Goal: Transaction & Acquisition: Book appointment/travel/reservation

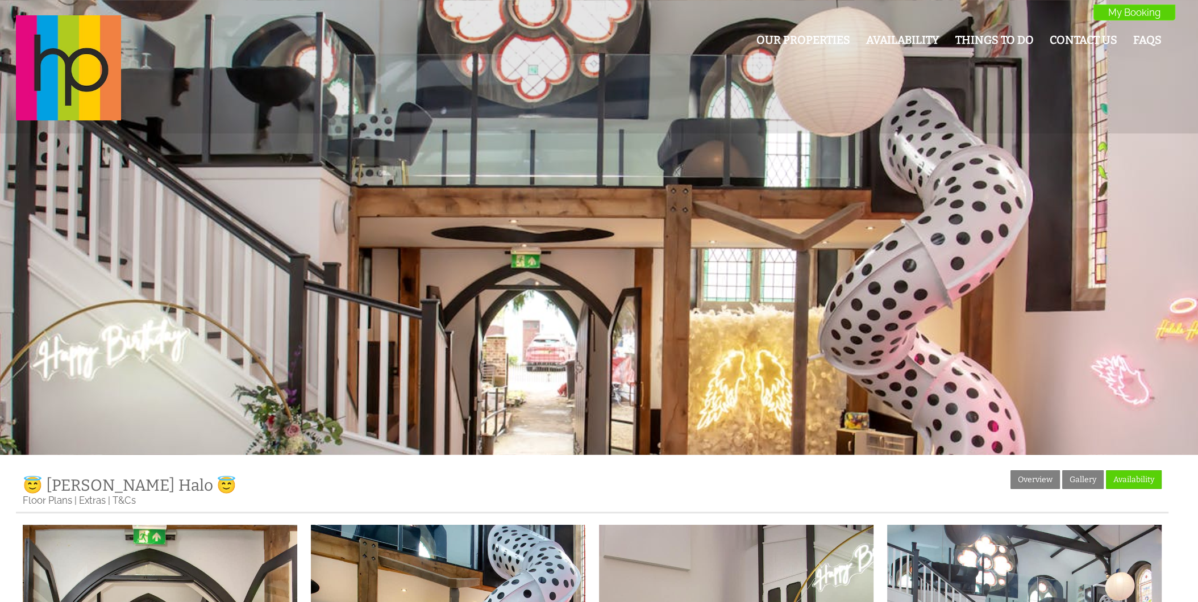
click at [51, 68] on img at bounding box center [68, 67] width 105 height 105
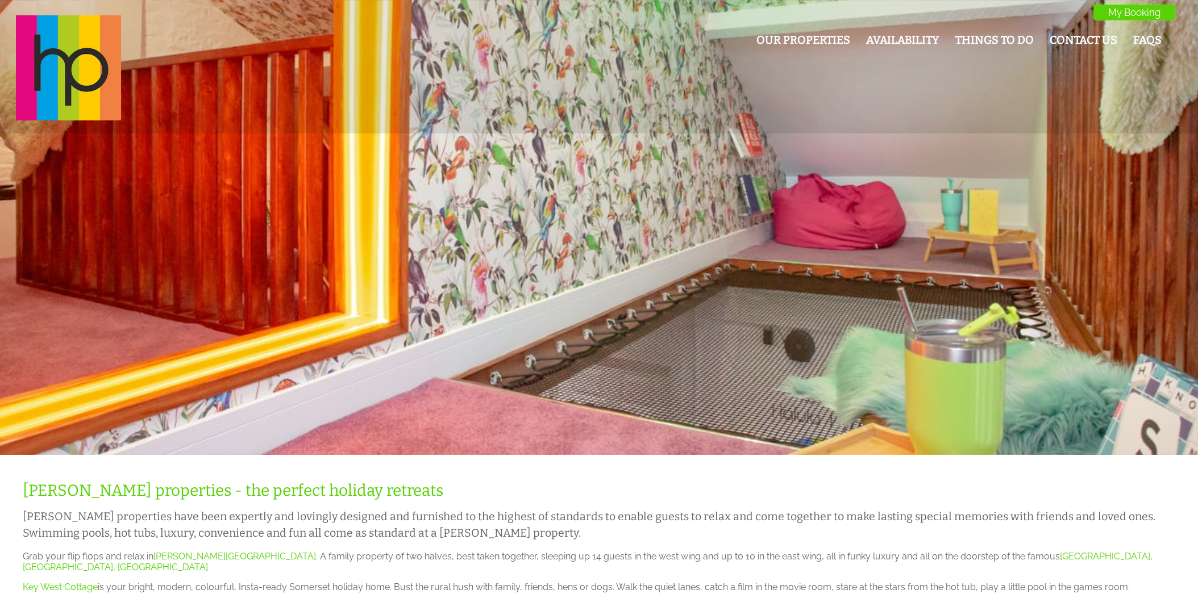
click at [792, 27] on div "Our Properties Availability Things To Do Contact Us FAQs My Booking My Booking" at bounding box center [592, 68] width 1166 height 107
click at [792, 39] on link "Our Properties" at bounding box center [803, 40] width 94 height 13
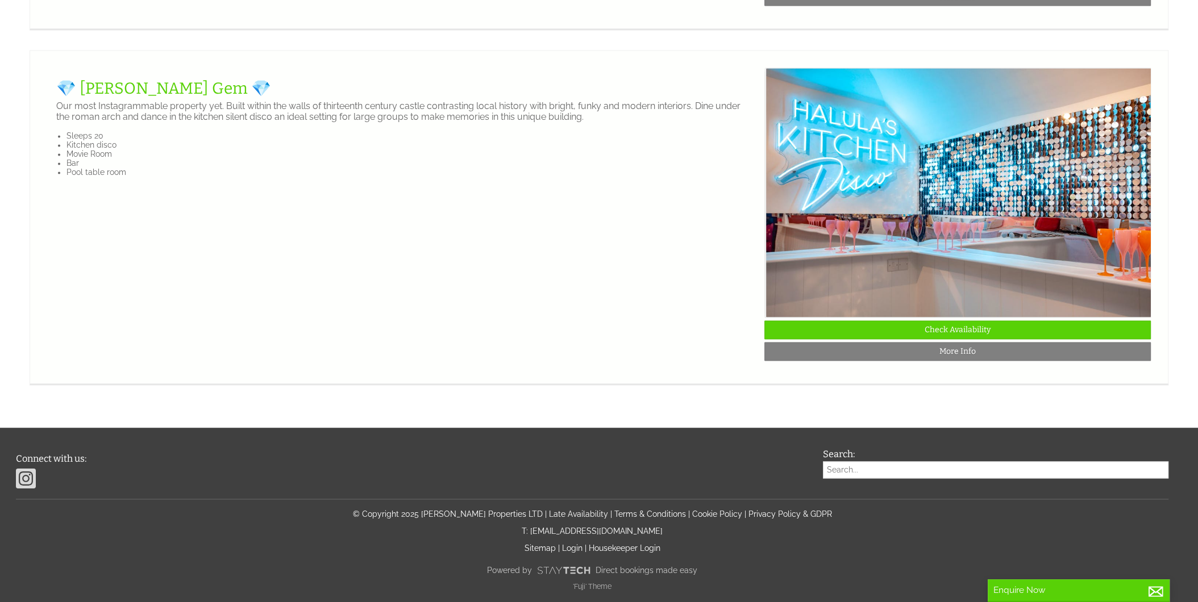
scroll to position [2907, 0]
click at [896, 302] on img at bounding box center [958, 193] width 386 height 250
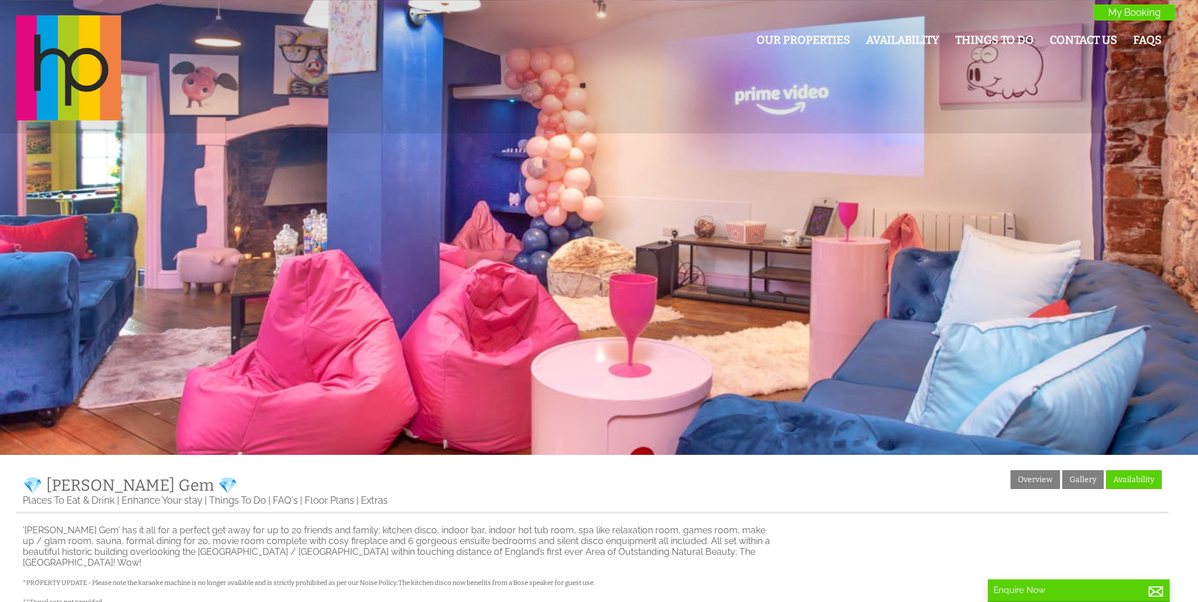
click at [1075, 487] on link "Gallery" at bounding box center [1082, 480] width 41 height 19
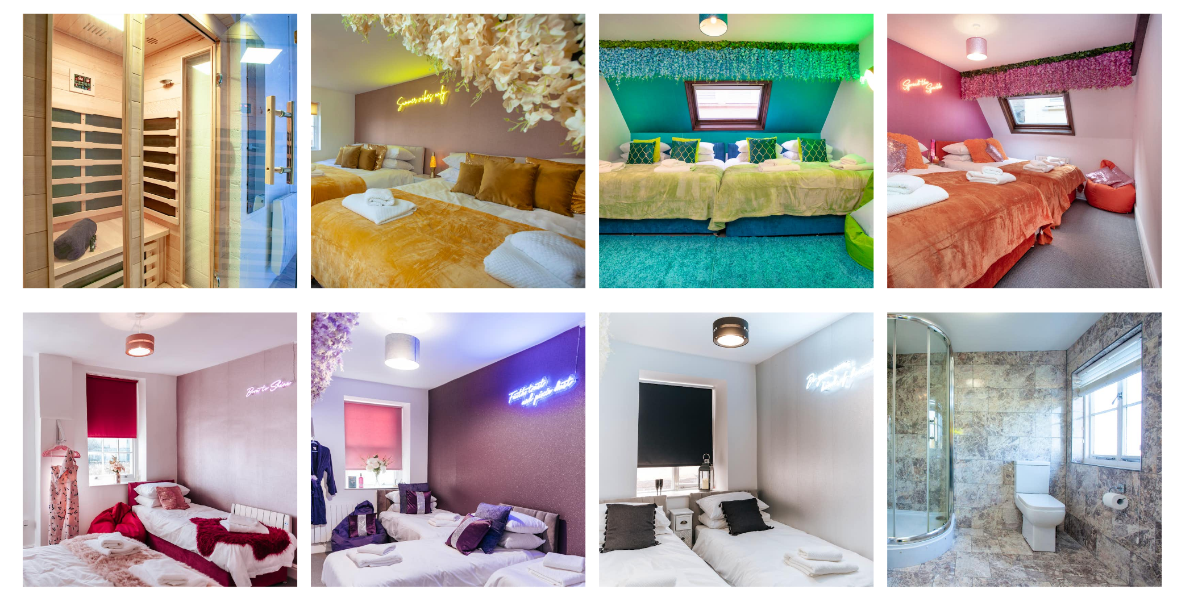
scroll to position [1450, 0]
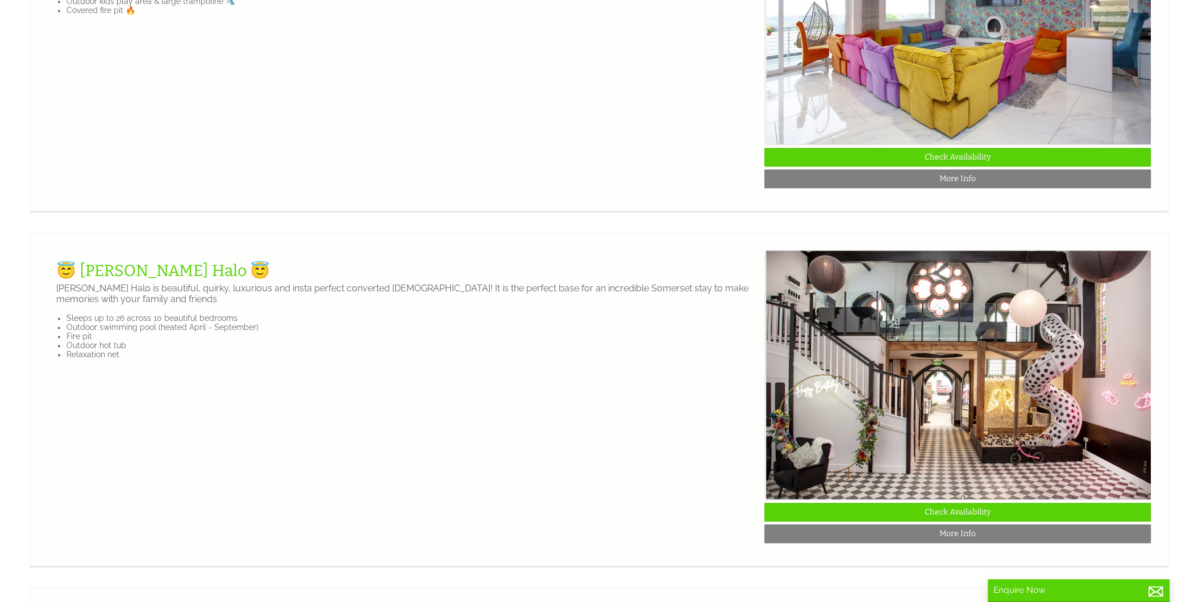
scroll to position [2528, 0]
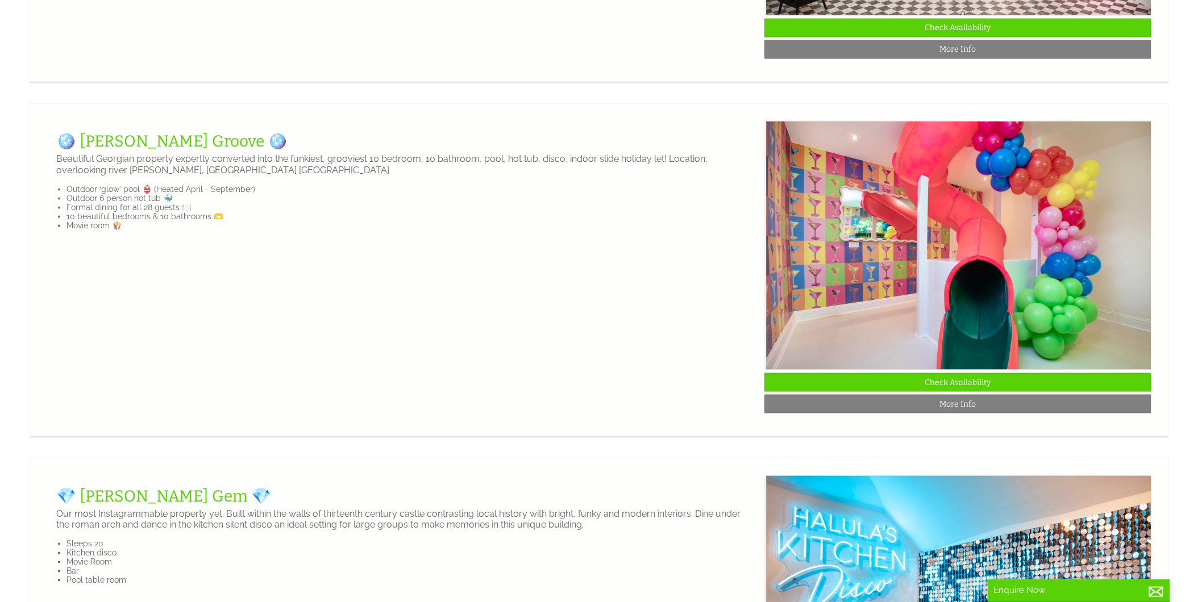
click at [960, 392] on link "Check Availability" at bounding box center [957, 382] width 386 height 19
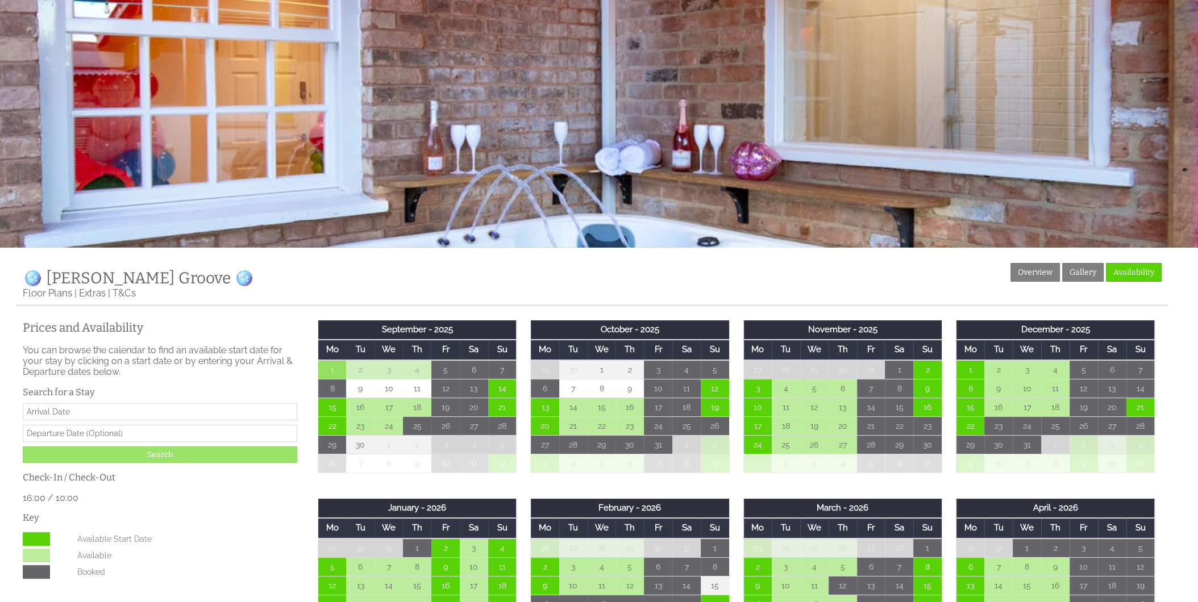
scroll to position [188, 0]
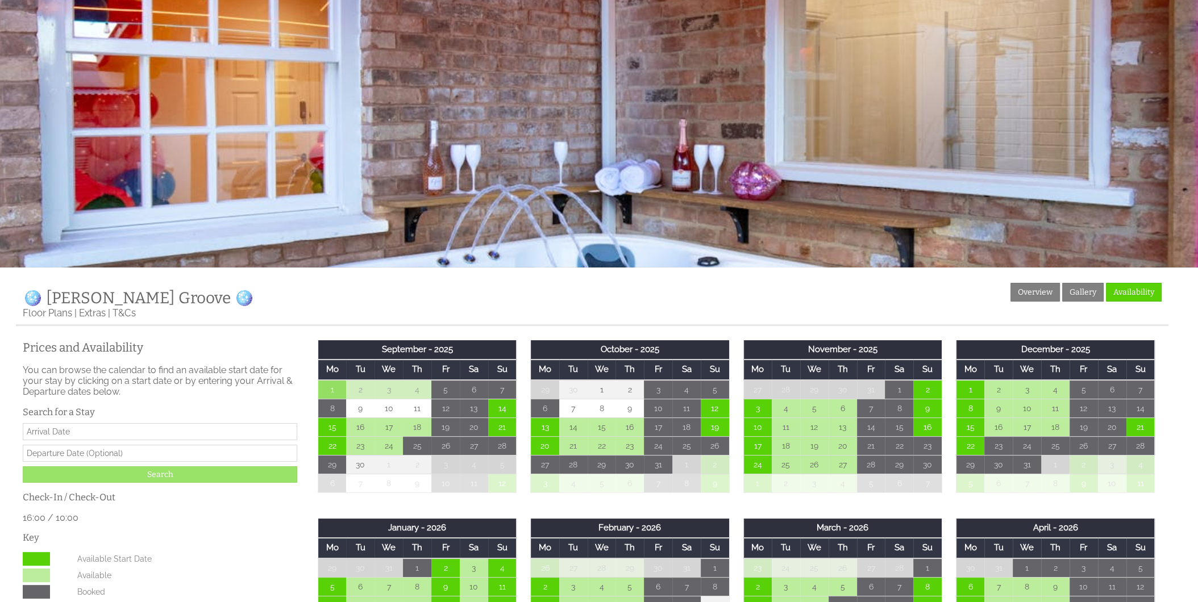
click at [1072, 295] on link "Gallery" at bounding box center [1082, 292] width 41 height 19
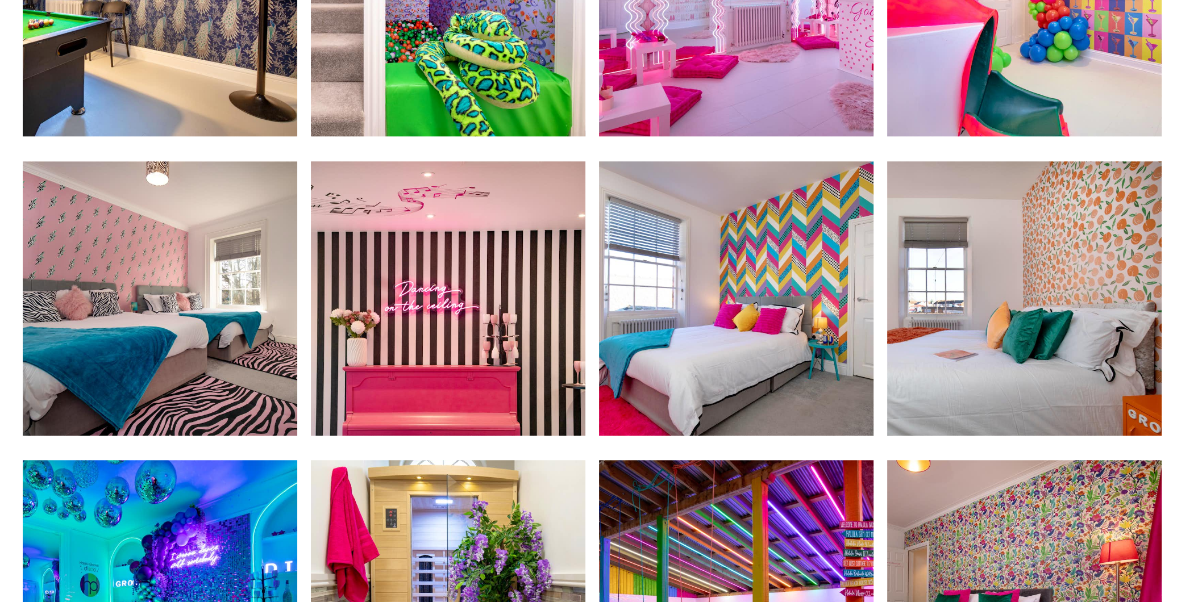
scroll to position [1513, 0]
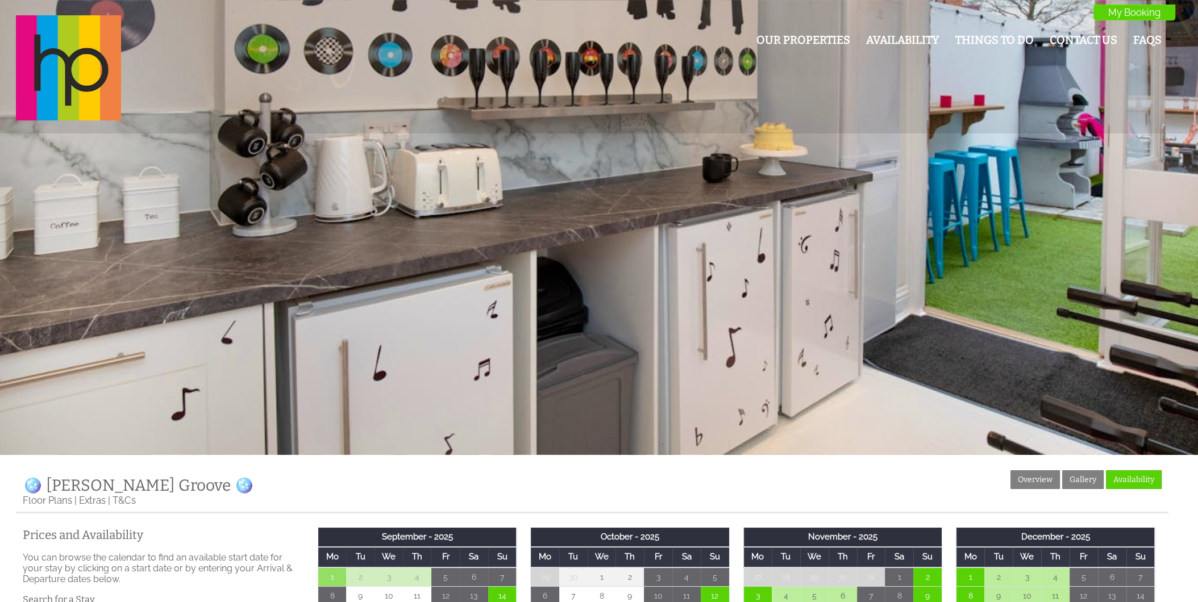
click at [1085, 474] on link "Gallery" at bounding box center [1082, 480] width 41 height 19
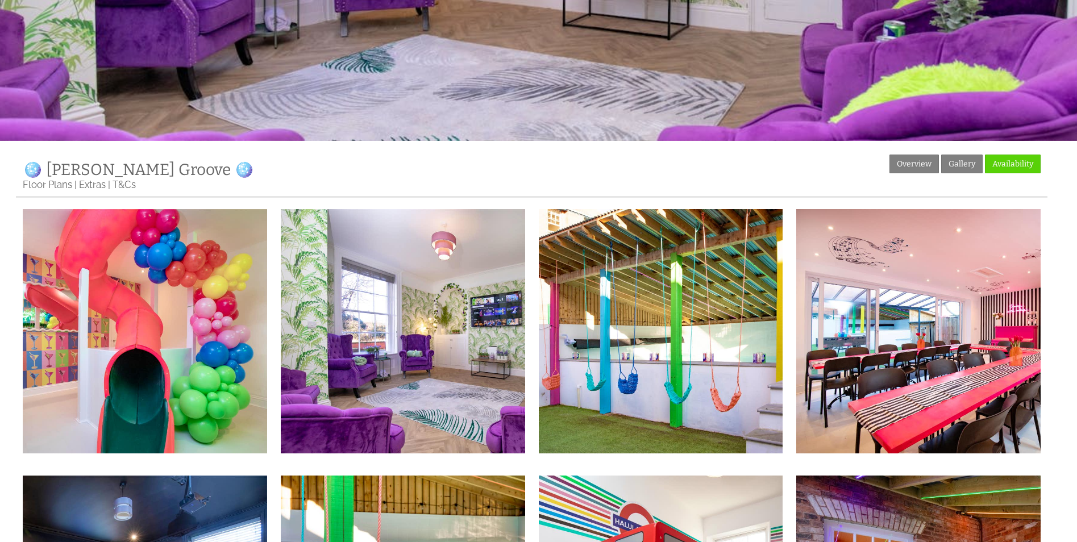
scroll to position [268, 0]
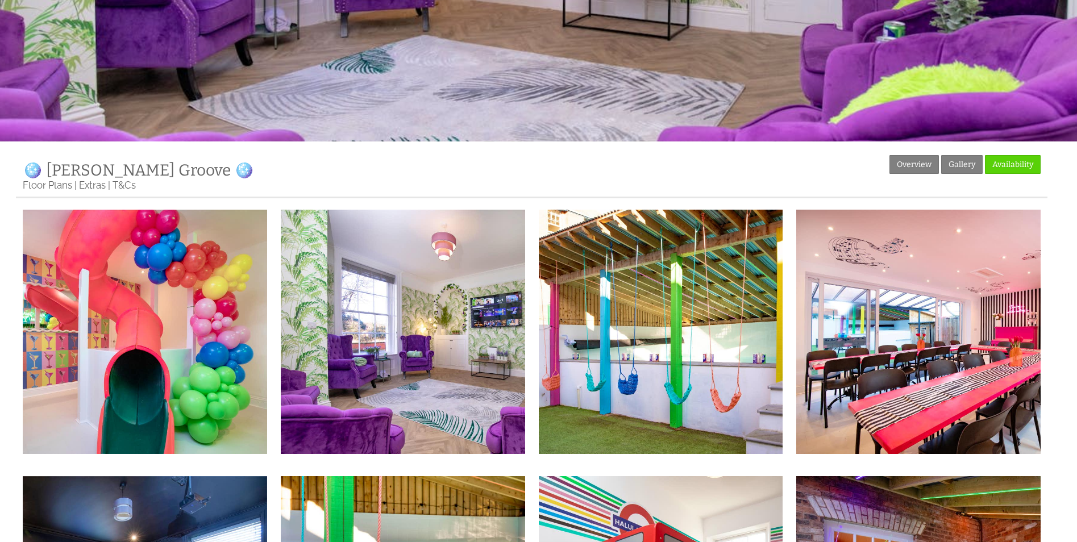
click at [924, 170] on link "Overview" at bounding box center [913, 164] width 49 height 19
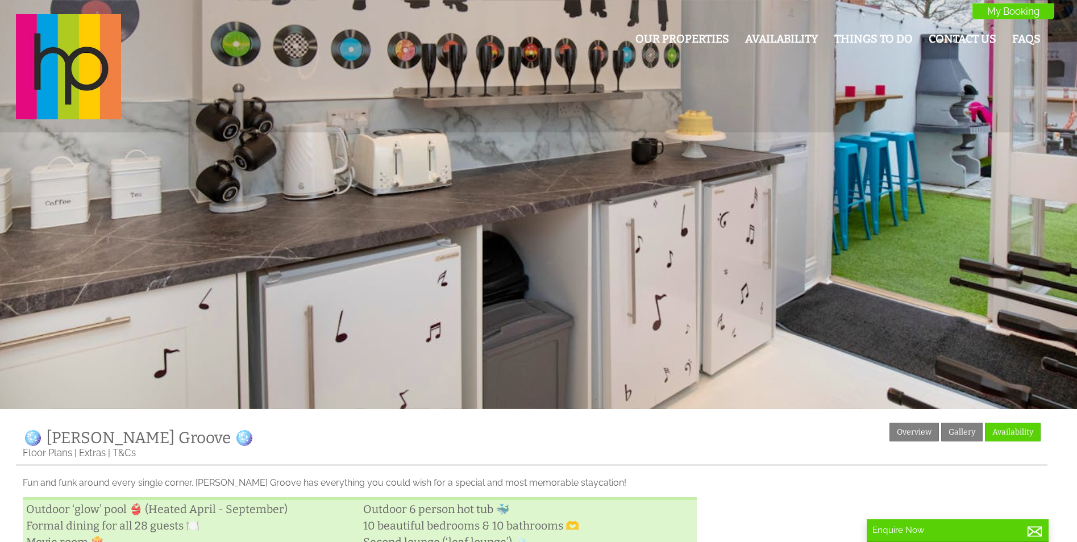
click at [965, 426] on link "Gallery" at bounding box center [961, 432] width 41 height 19
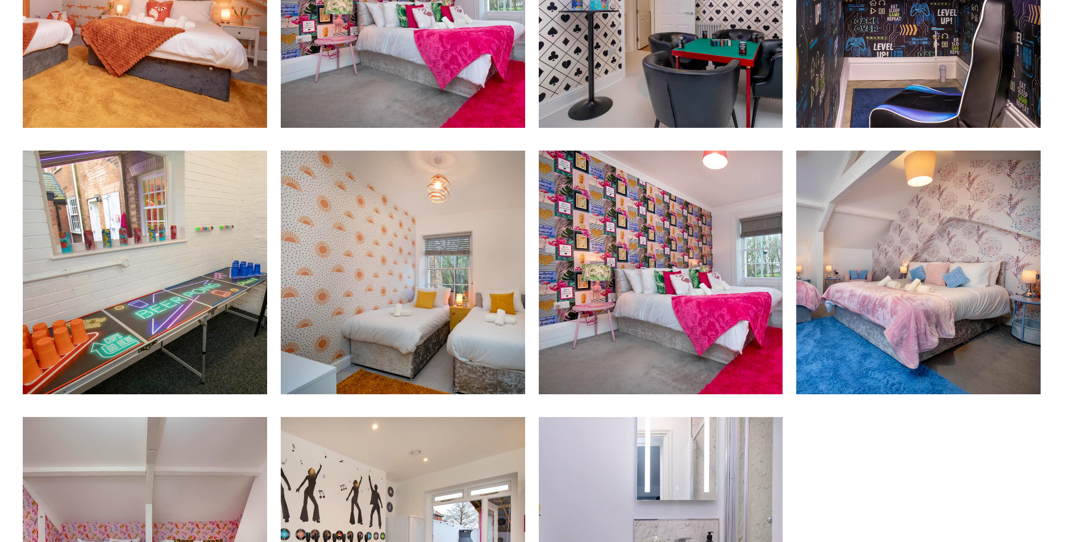
scroll to position [1928, 0]
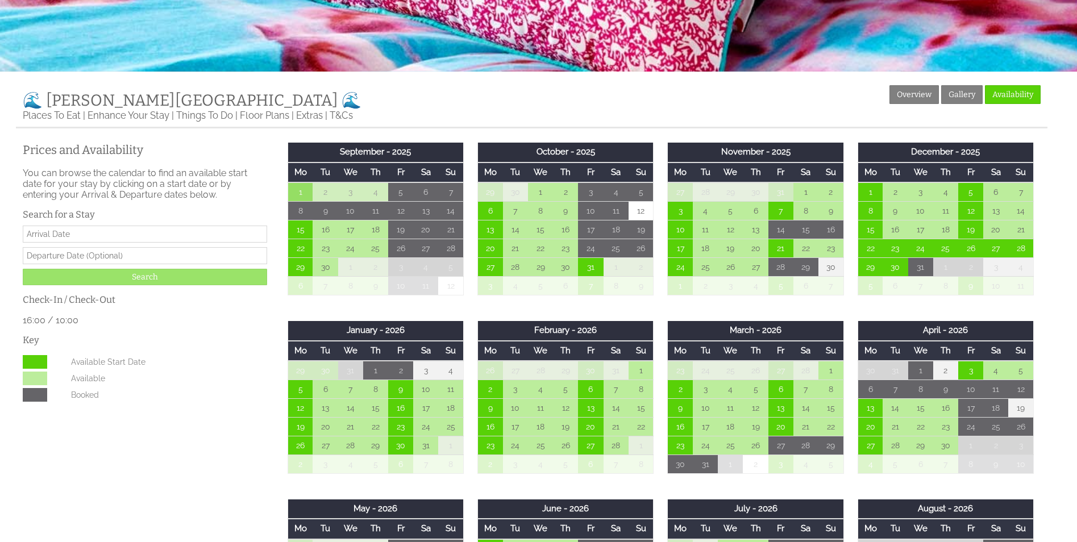
scroll to position [340, 0]
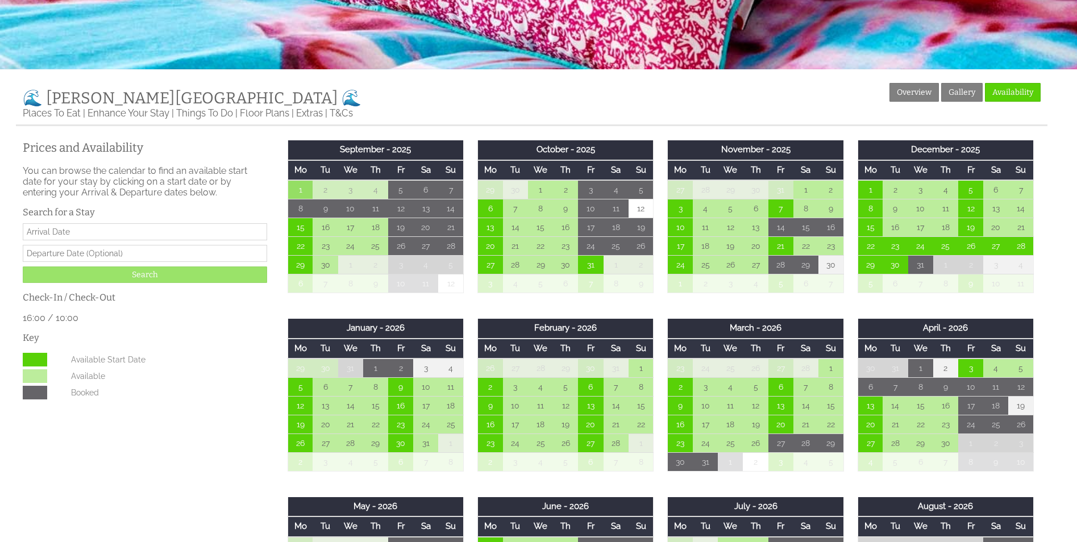
click at [869, 425] on td "20" at bounding box center [870, 424] width 25 height 19
click at [132, 232] on input "Date" at bounding box center [145, 231] width 244 height 17
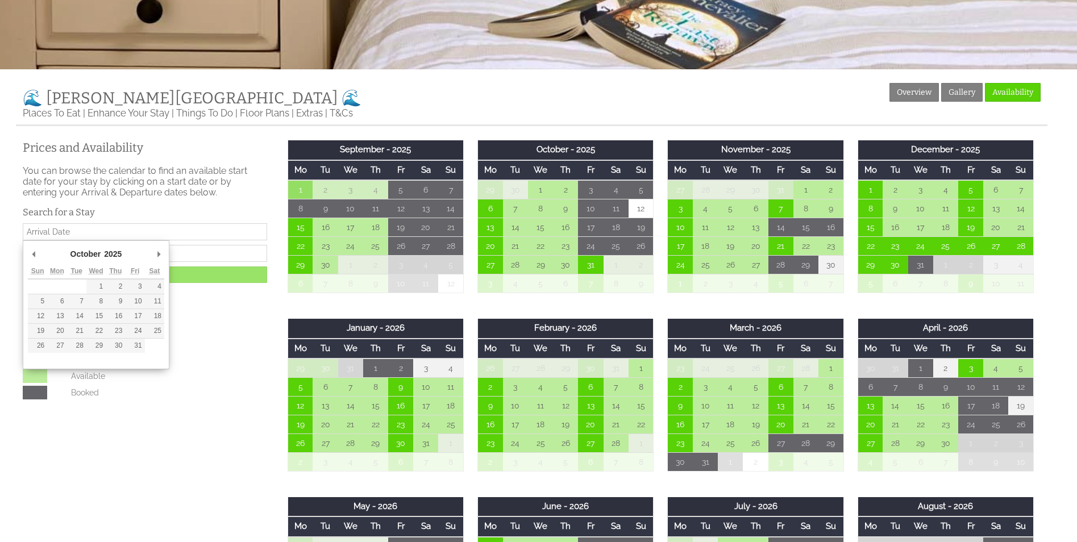
click at [82, 256] on select "January February March April May June July August September October November De…" at bounding box center [96, 253] width 54 height 11
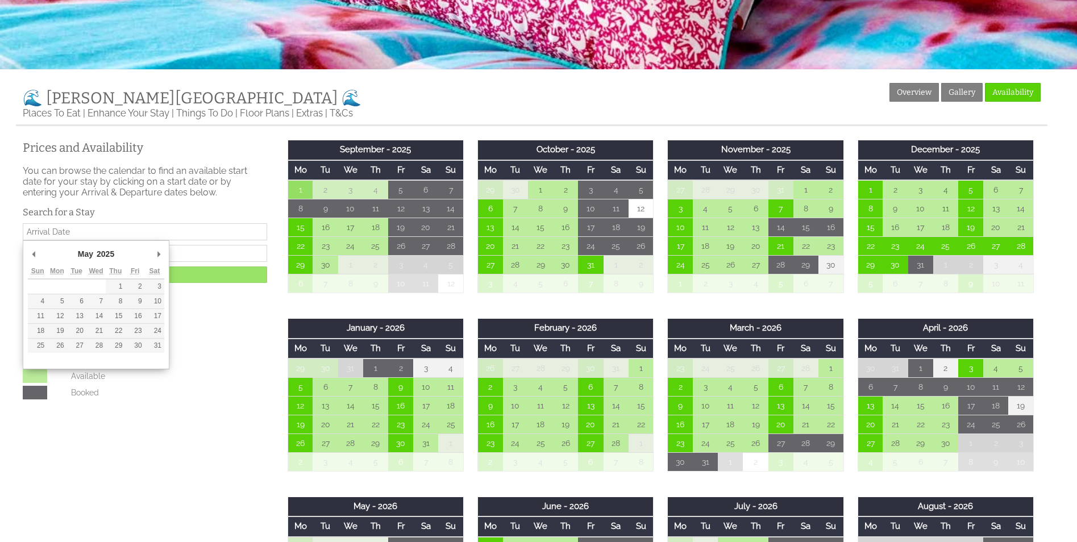
click at [115, 252] on select "2015 2016 2017 2018 2019 2020 2021 2022 2023 2024 2025 2026 2027 2028 2029 2030…" at bounding box center [110, 253] width 31 height 11
click at [103, 248] on select "2016 2017 2018 2019 2020 2021 2022 2023 2024 2025 2026 2027 2028 2029 2030 2031…" at bounding box center [110, 253] width 31 height 11
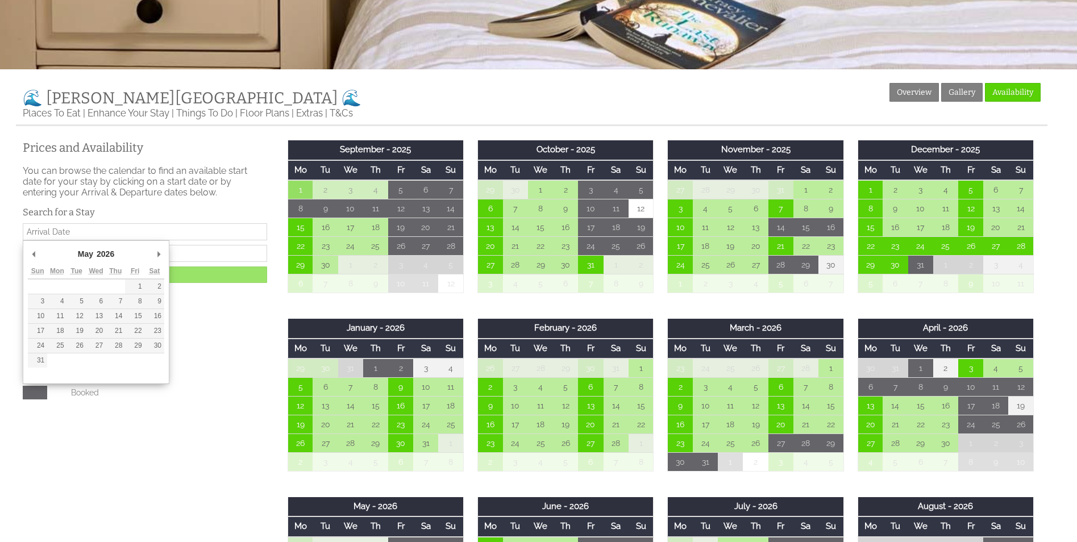
click at [81, 257] on select "January February March April May June July August September October November De…" at bounding box center [103, 253] width 54 height 11
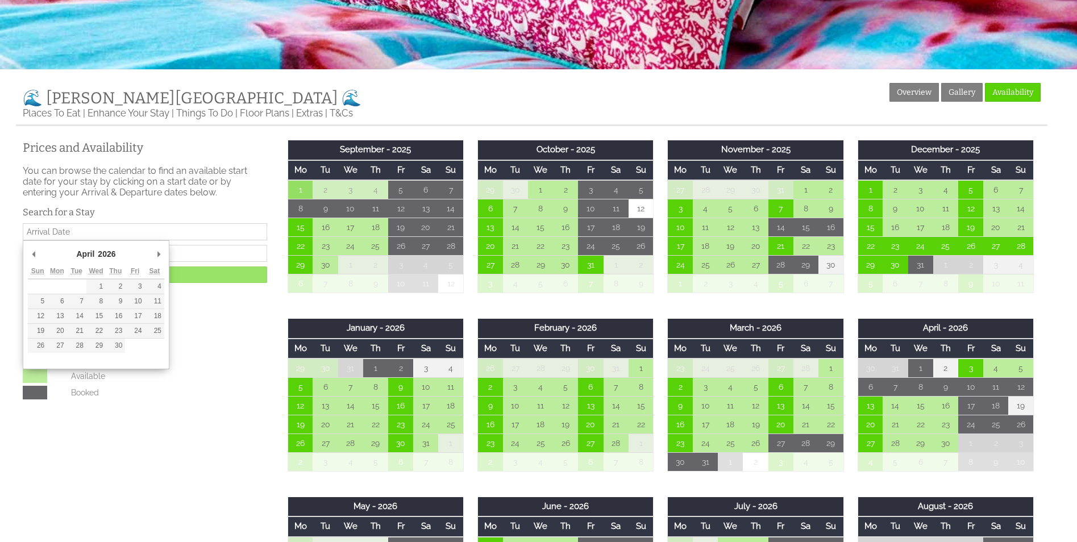
type input "[DATE]"
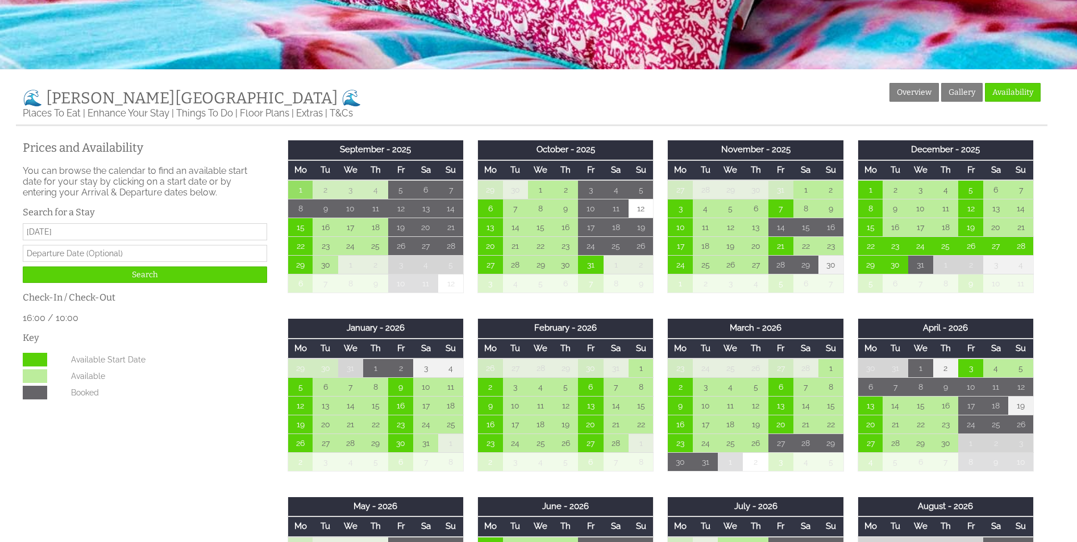
click at [127, 260] on input "text" at bounding box center [145, 253] width 244 height 17
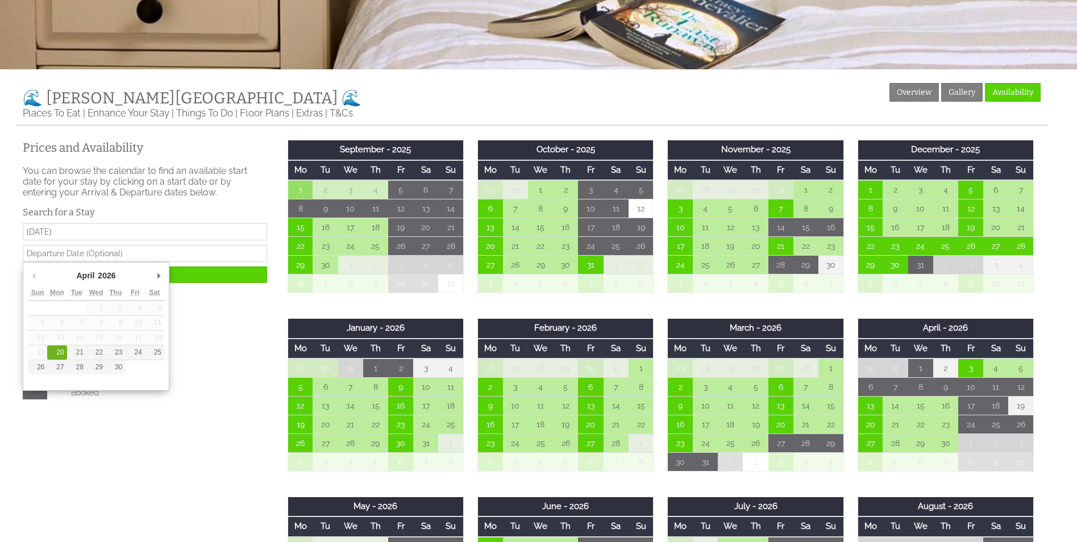
type input "[DATE]"
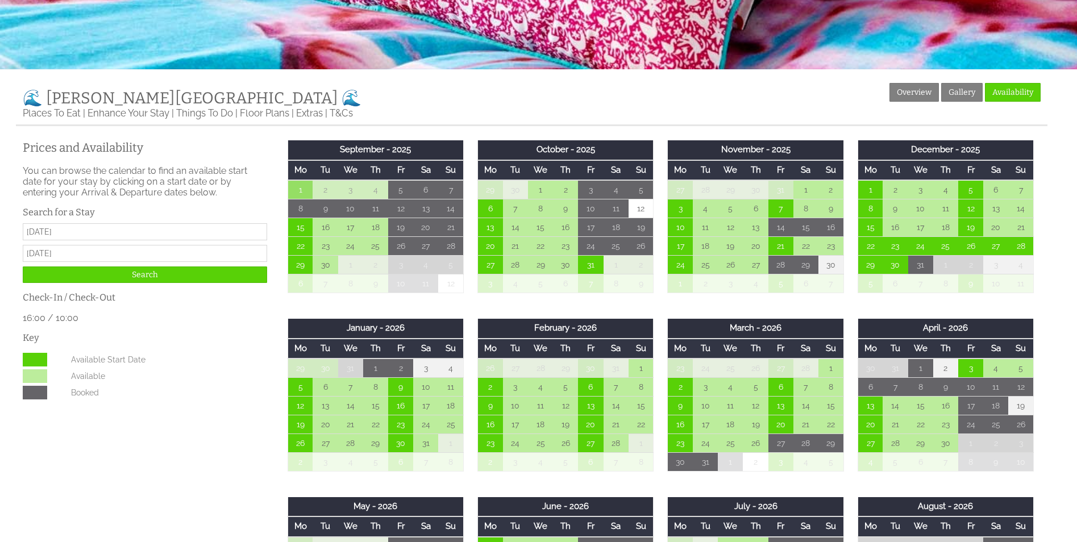
click at [156, 277] on input "Search" at bounding box center [145, 275] width 244 height 16
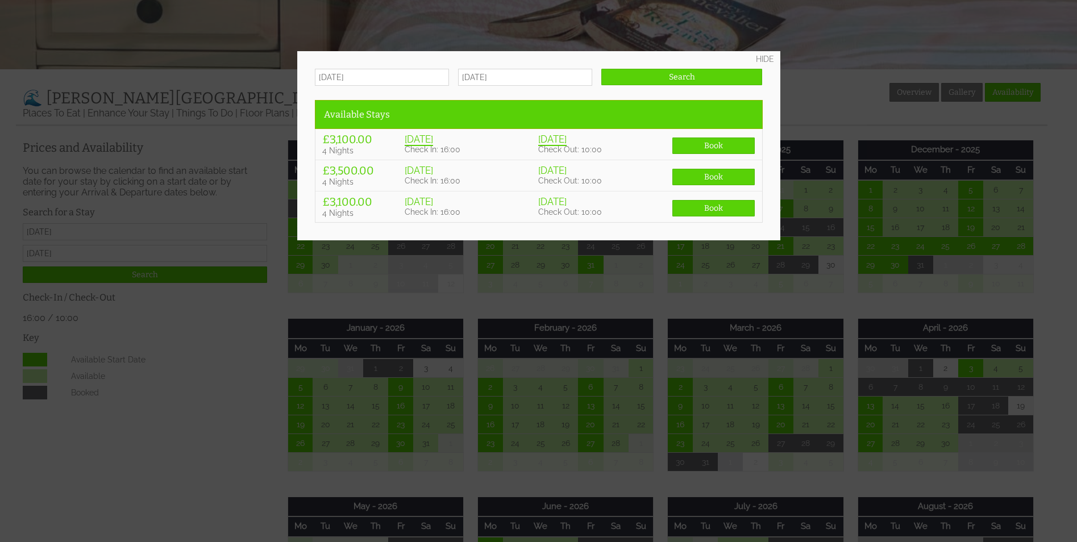
click at [272, 332] on div at bounding box center [538, 271] width 1077 height 542
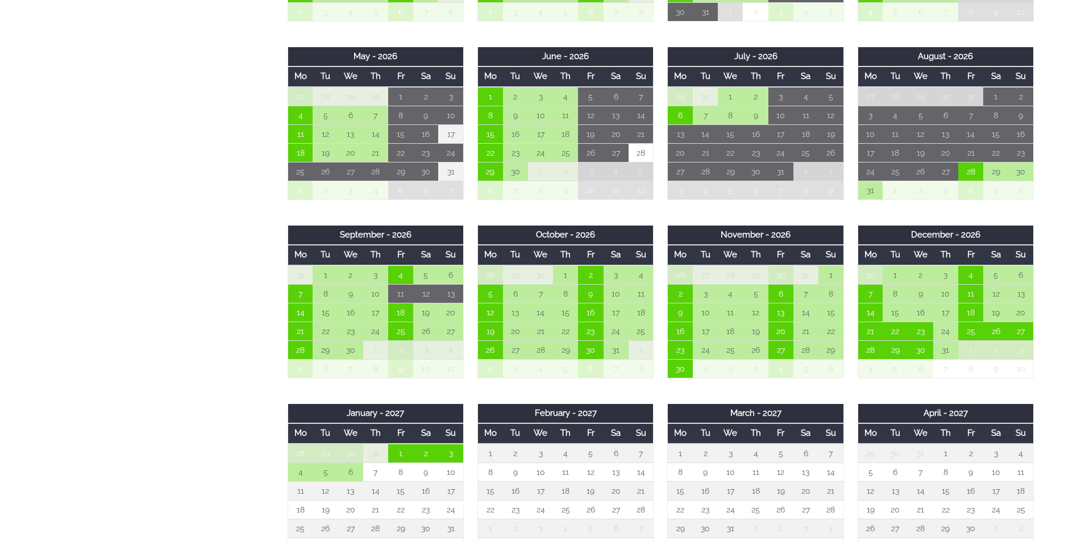
scroll to position [793, 0]
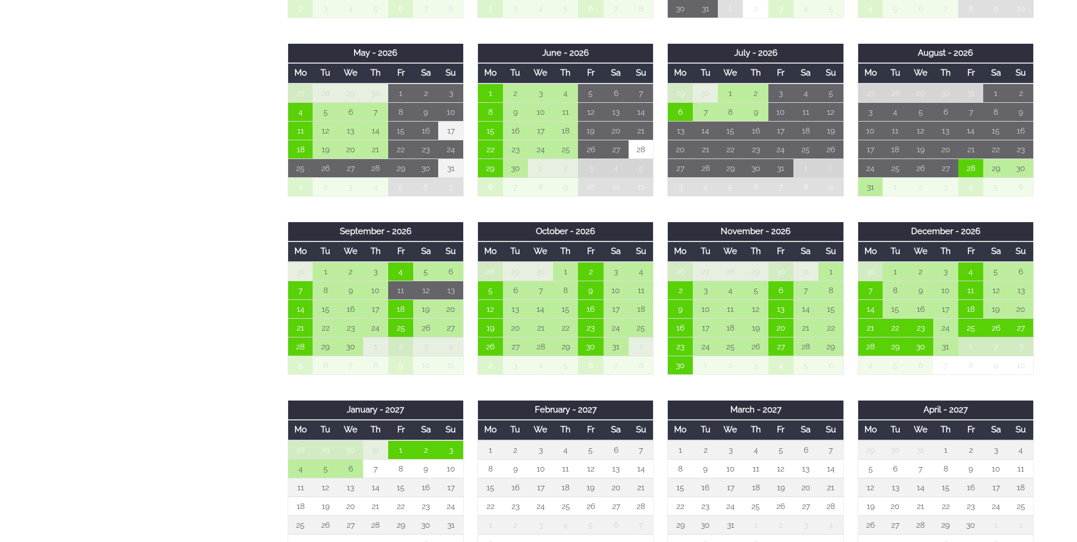
click at [756, 88] on td "2" at bounding box center [755, 93] width 25 height 19
click at [727, 91] on td "1" at bounding box center [730, 93] width 25 height 19
click at [683, 108] on td "6" at bounding box center [680, 111] width 25 height 19
click at [750, 109] on td "9" at bounding box center [755, 111] width 25 height 19
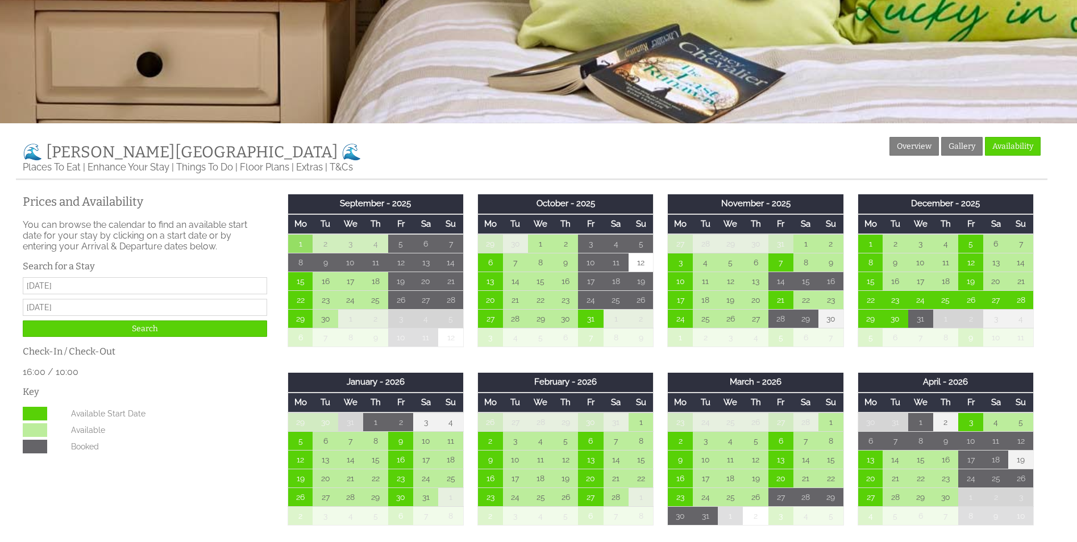
scroll to position [284, 0]
